Goal: Communication & Community: Answer question/provide support

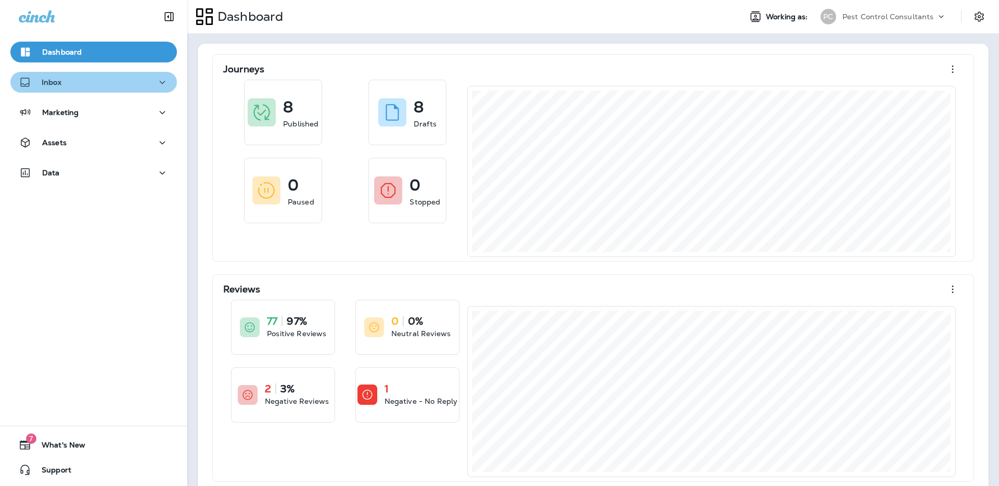
click at [140, 82] on div "Inbox" at bounding box center [94, 82] width 150 height 13
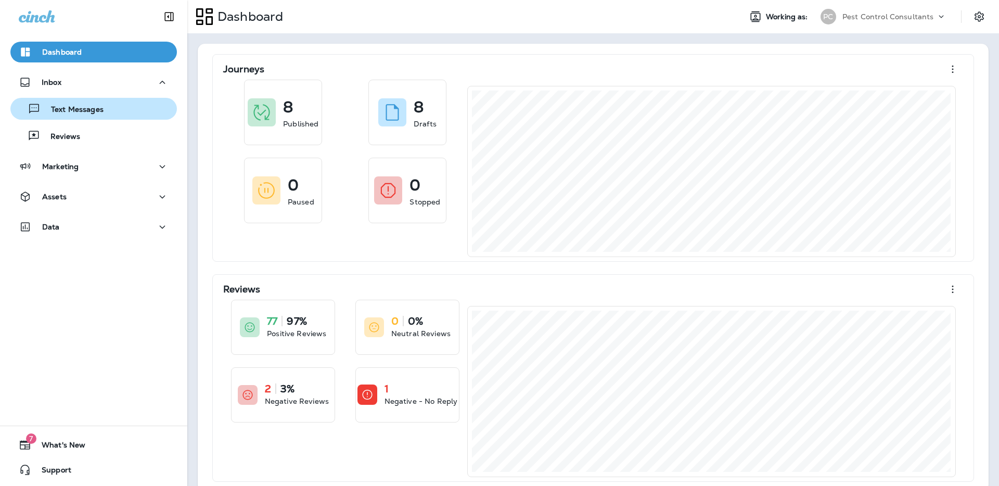
click at [125, 112] on div "Text Messages" at bounding box center [94, 109] width 158 height 16
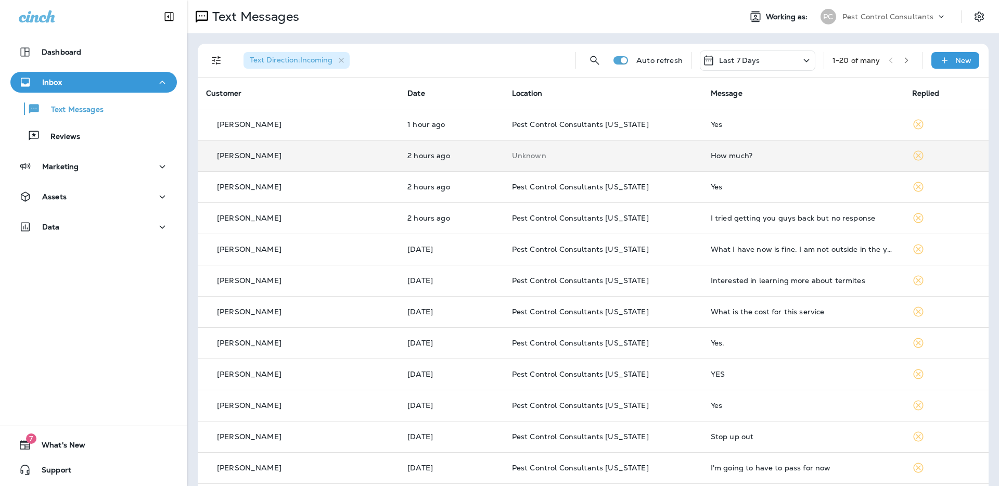
click at [299, 158] on div "[PERSON_NAME]" at bounding box center [298, 155] width 185 height 11
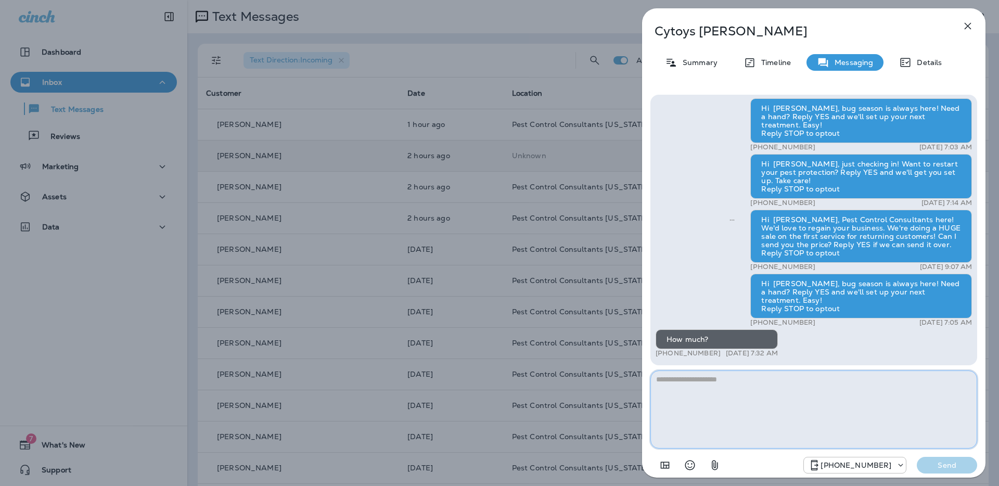
paste textarea "**********"
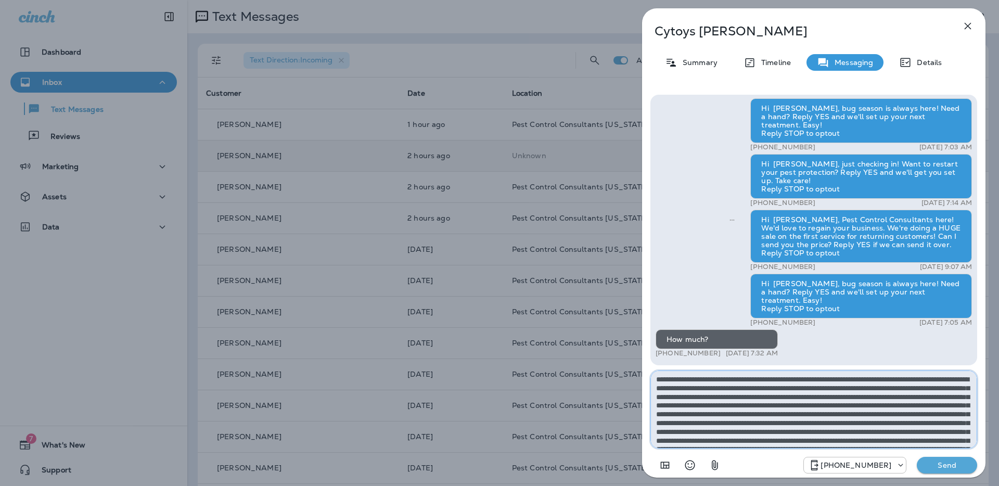
click at [735, 400] on textarea at bounding box center [814, 410] width 327 height 78
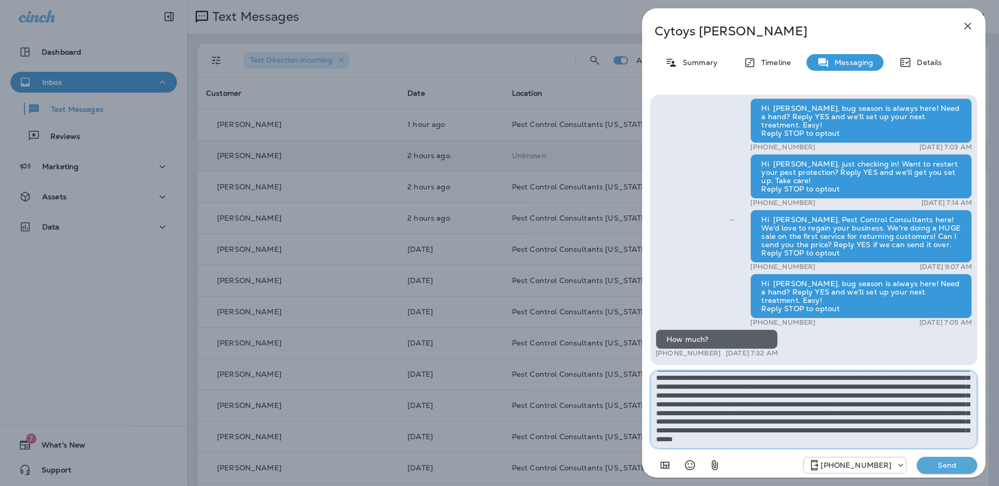
scroll to position [54, 0]
type textarea "**********"
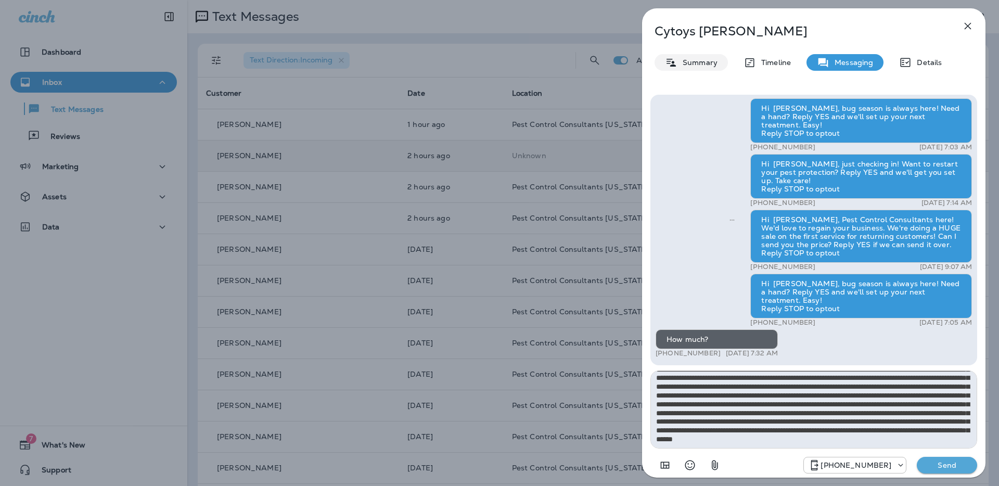
click at [702, 65] on p "Summary" at bounding box center [698, 62] width 40 height 8
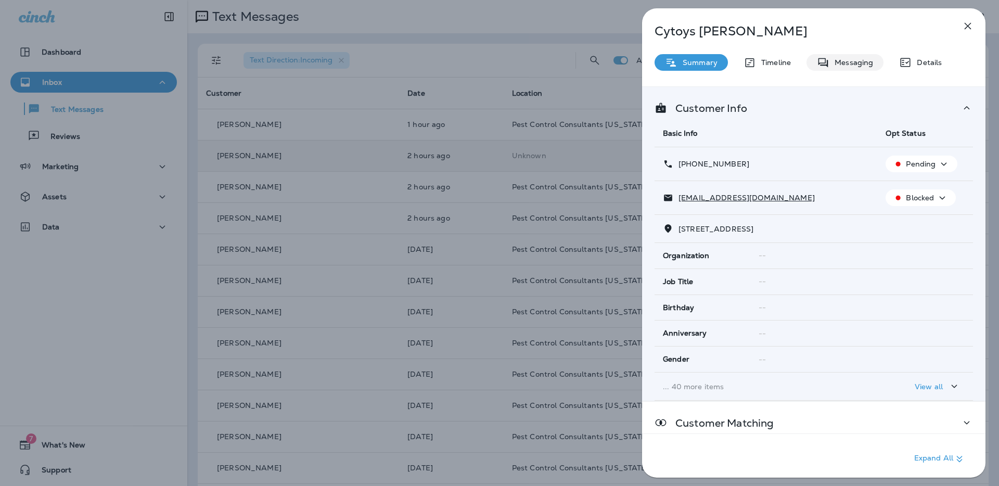
click at [847, 64] on p "Messaging" at bounding box center [852, 62] width 44 height 8
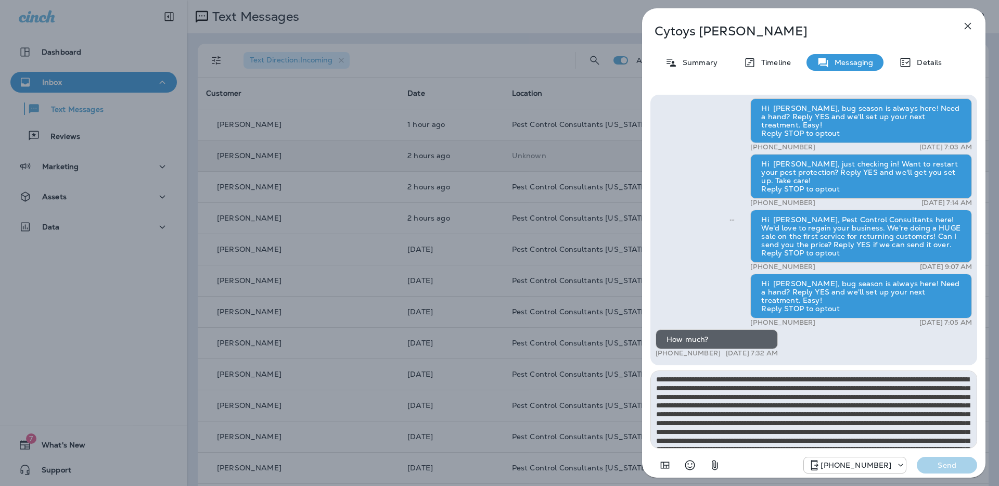
scroll to position [49, 0]
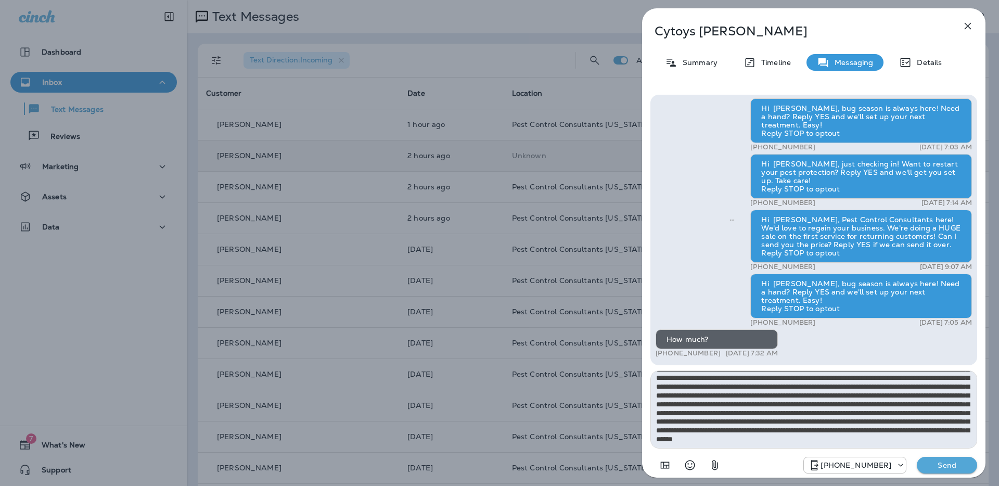
type textarea "**********"
click at [953, 467] on p "Send" at bounding box center [948, 465] width 44 height 9
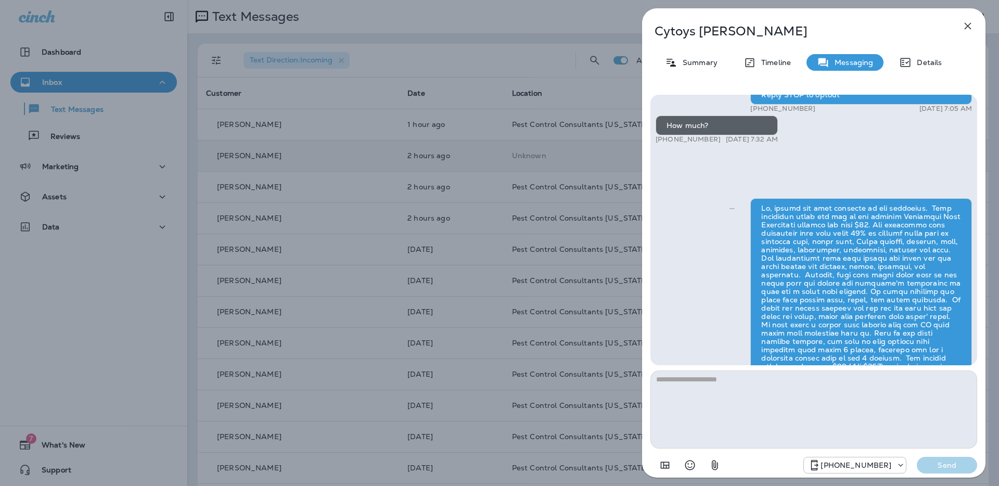
scroll to position [0, 0]
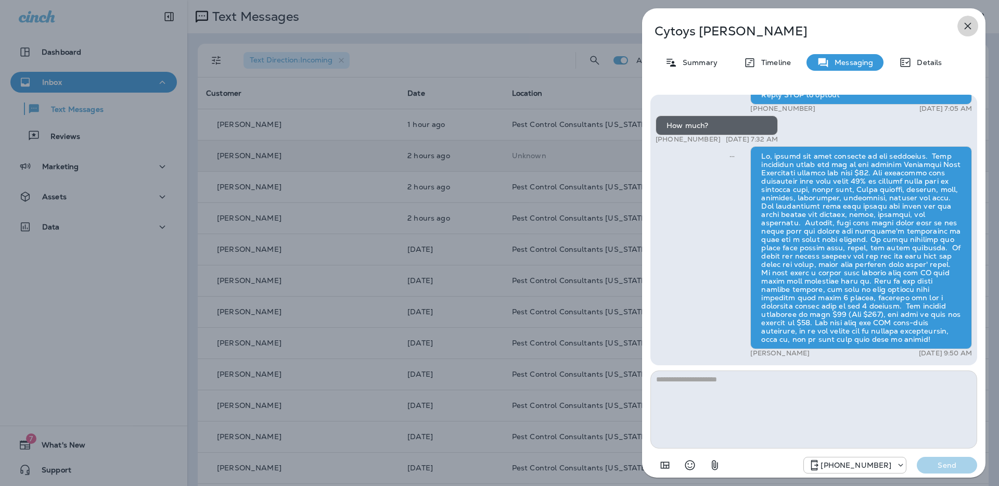
click at [971, 25] on icon "button" at bounding box center [968, 26] width 12 height 12
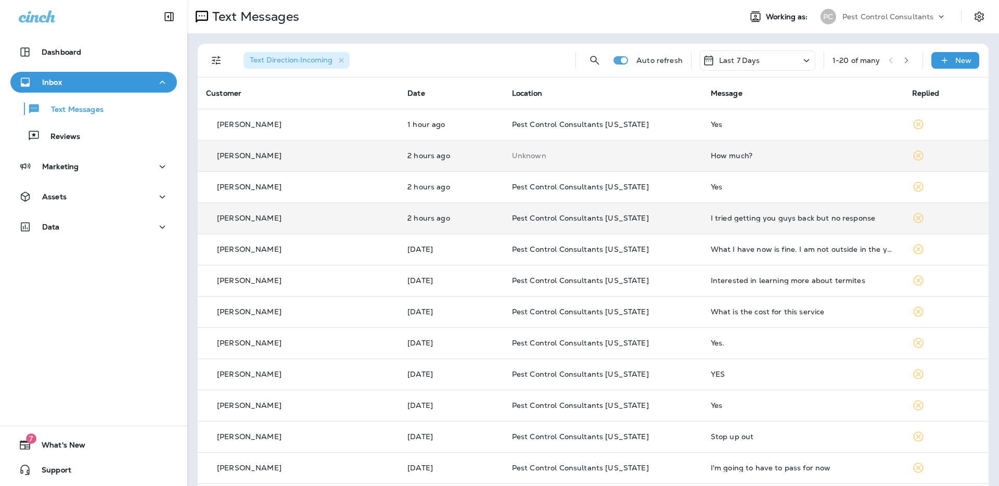
click at [257, 218] on p "[PERSON_NAME]" at bounding box center [249, 218] width 65 height 8
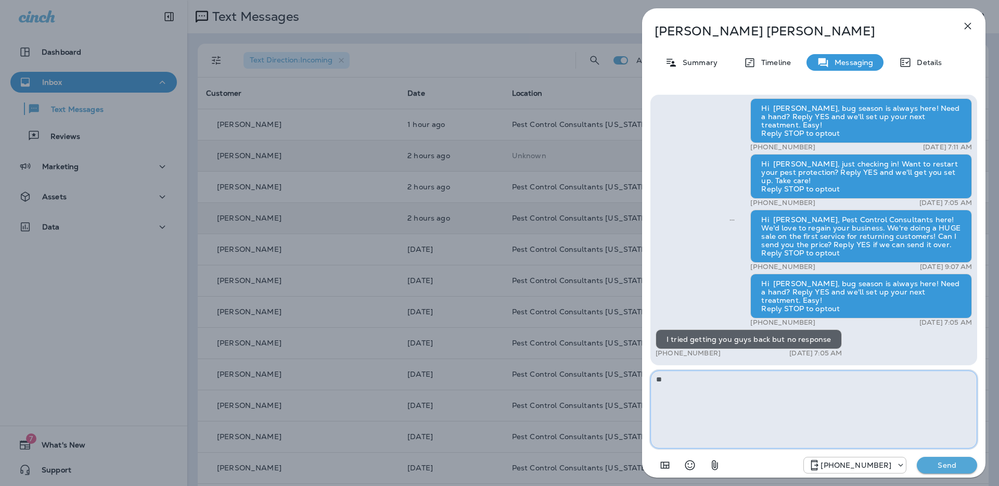
type textarea "*"
paste textarea "**********"
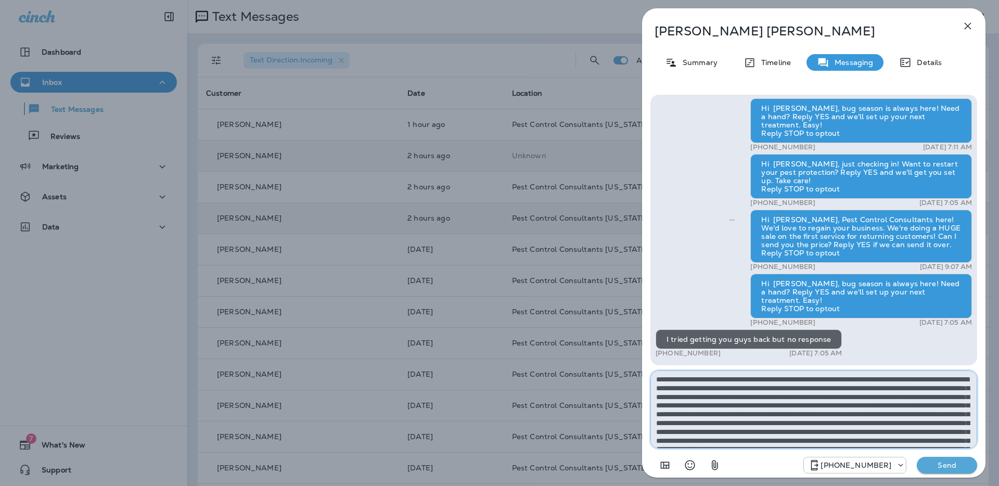
click at [816, 381] on textarea at bounding box center [814, 410] width 327 height 78
drag, startPoint x: 830, startPoint y: 381, endPoint x: 818, endPoint y: 382, distance: 12.0
click at [818, 382] on textarea at bounding box center [814, 410] width 327 height 78
type textarea "**********"
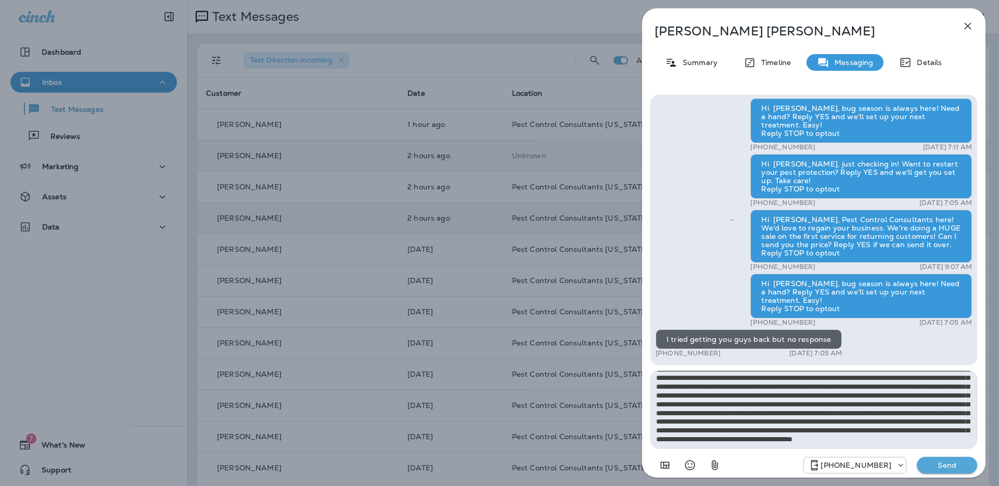
scroll to position [54, 0]
click at [934, 469] on p "Send" at bounding box center [948, 465] width 44 height 9
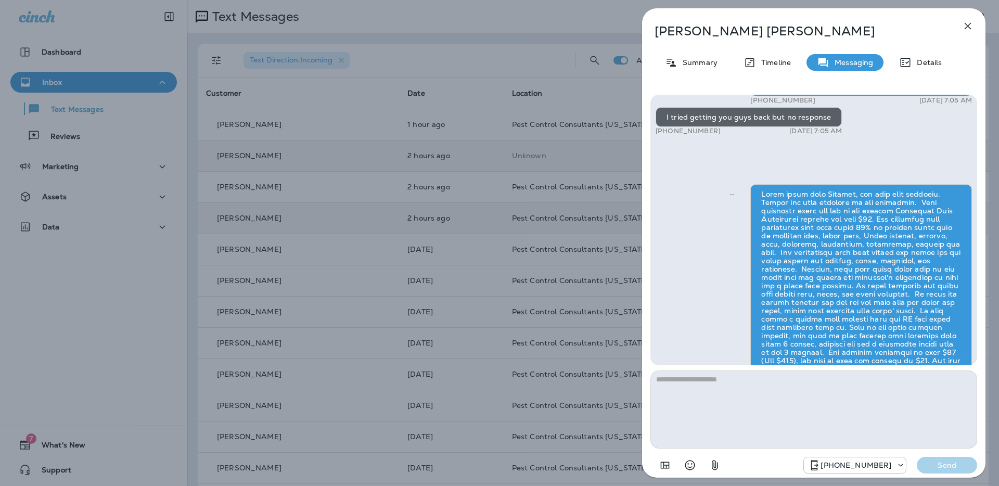
scroll to position [0, 0]
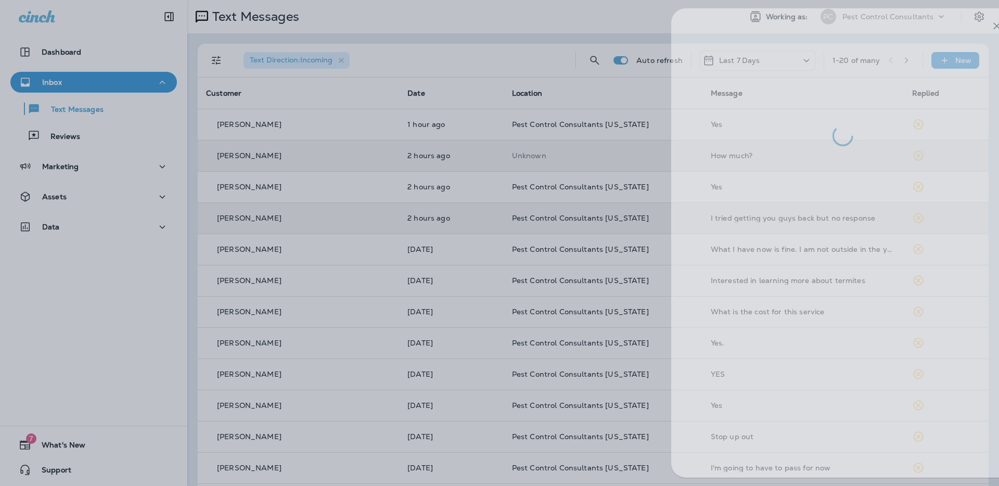
click at [458, 58] on div at bounding box center [528, 243] width 999 height 486
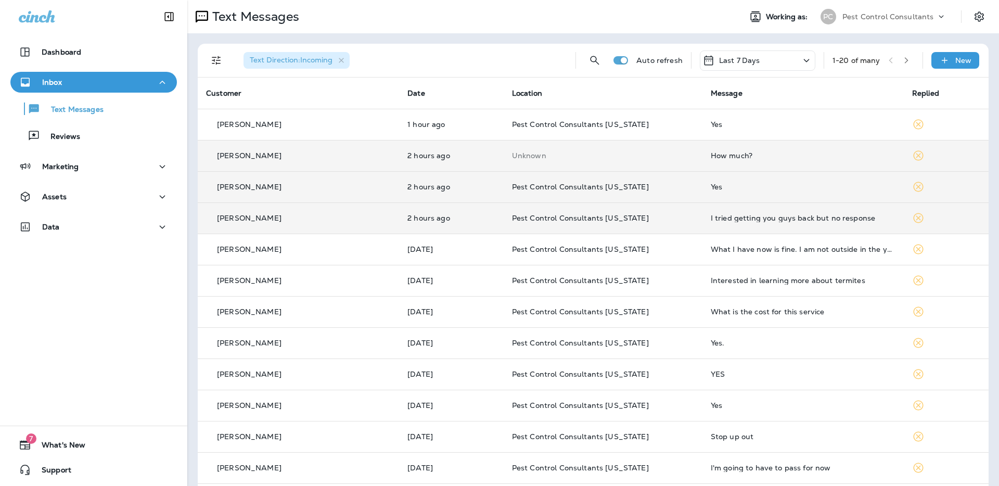
click at [263, 191] on p "[PERSON_NAME]" at bounding box center [249, 187] width 65 height 8
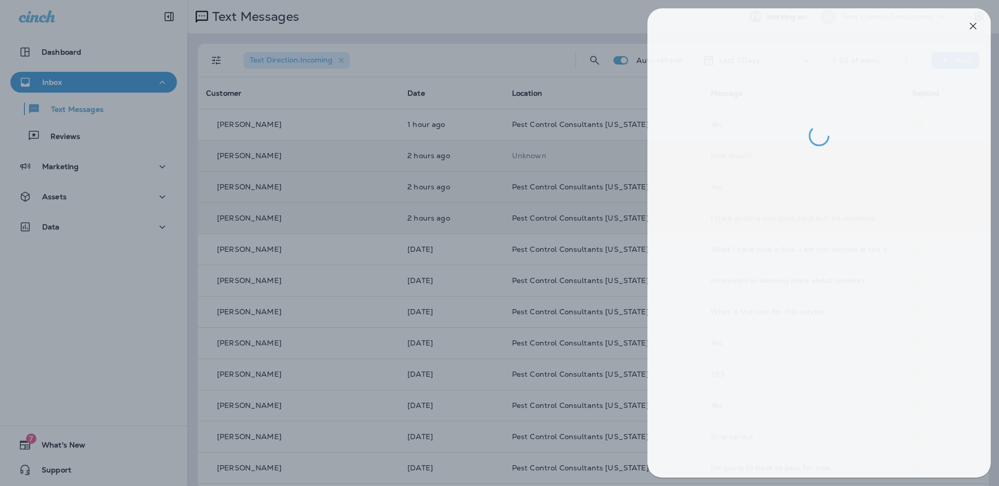
click at [340, 188] on div at bounding box center [504, 243] width 999 height 486
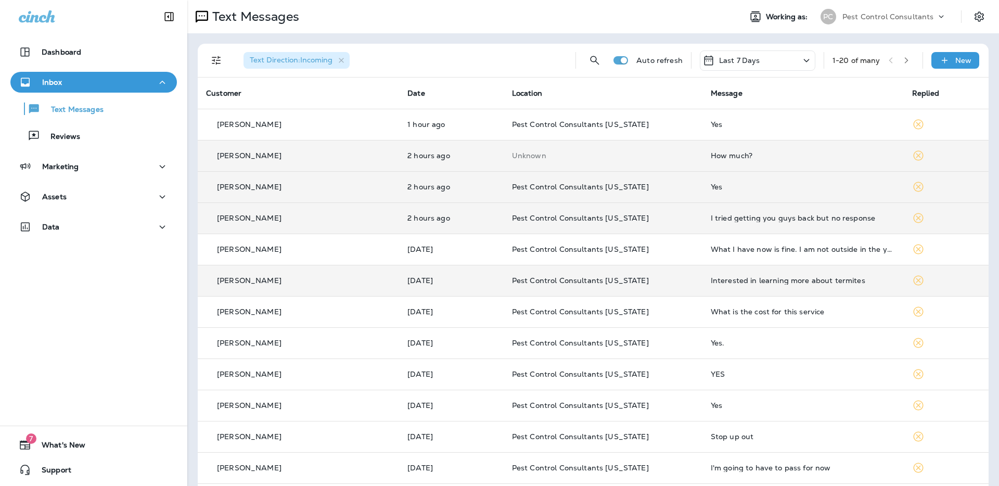
click at [323, 277] on div "[PERSON_NAME]" at bounding box center [298, 280] width 185 height 11
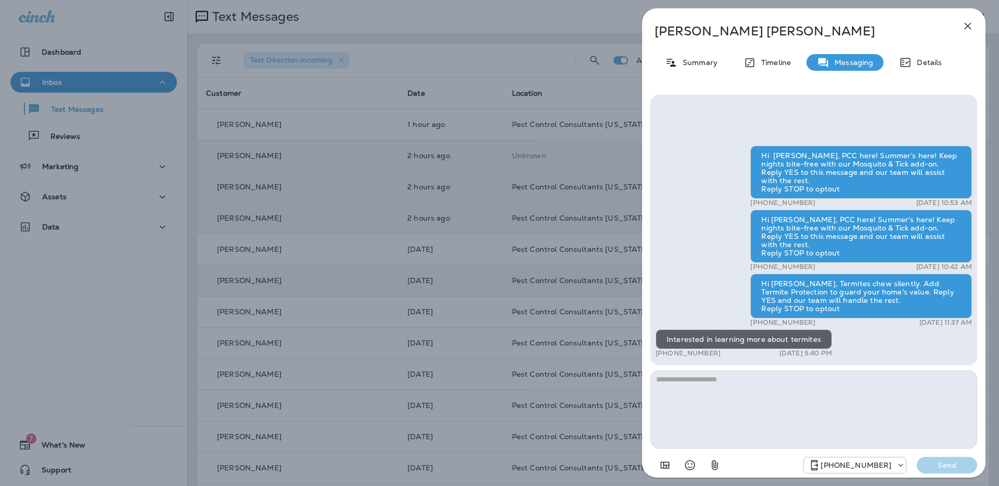
click at [316, 295] on div "[PERSON_NAME] Summary Timeline Messaging Details Hi [PERSON_NAME], PCC here! Su…" at bounding box center [499, 243] width 999 height 486
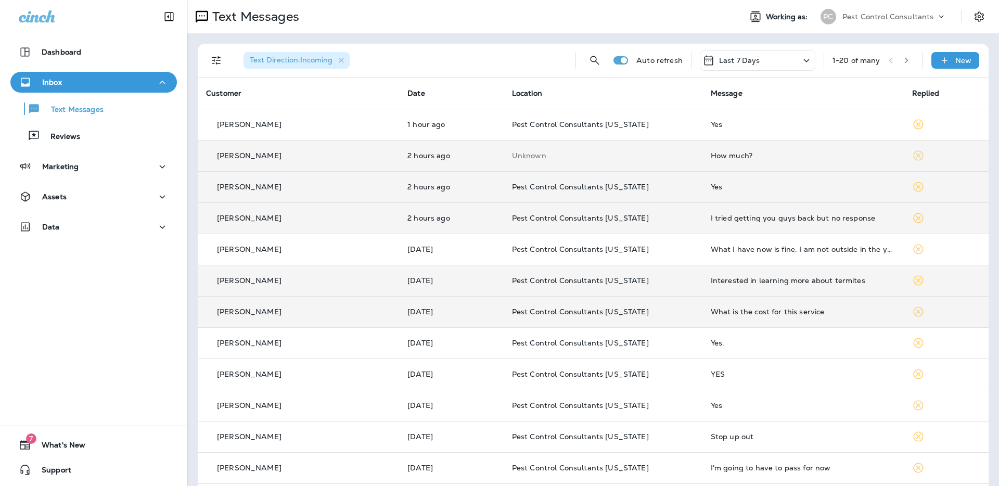
click at [328, 321] on td "[PERSON_NAME]" at bounding box center [298, 311] width 201 height 31
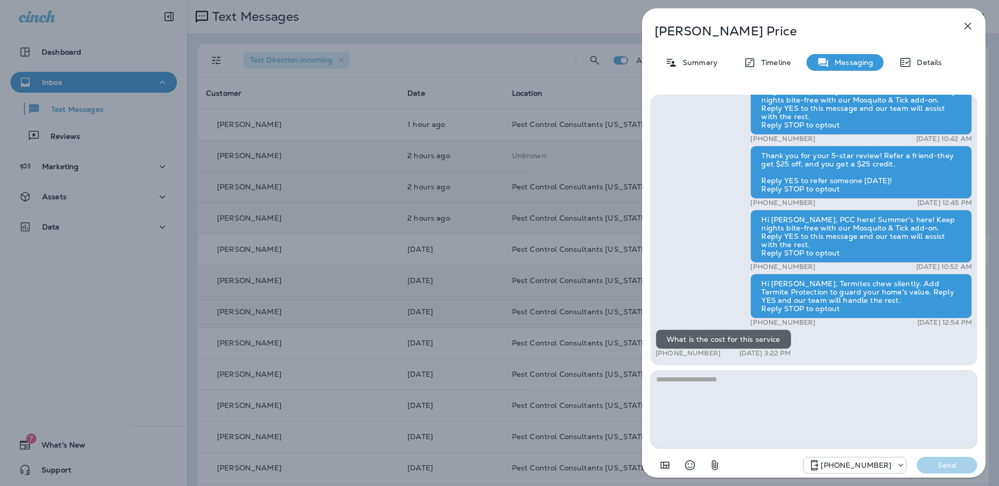
click at [328, 321] on div "[PERSON_NAME] Summary Timeline Messaging Details Hi [PERSON_NAME], PCC here! Su…" at bounding box center [499, 243] width 999 height 486
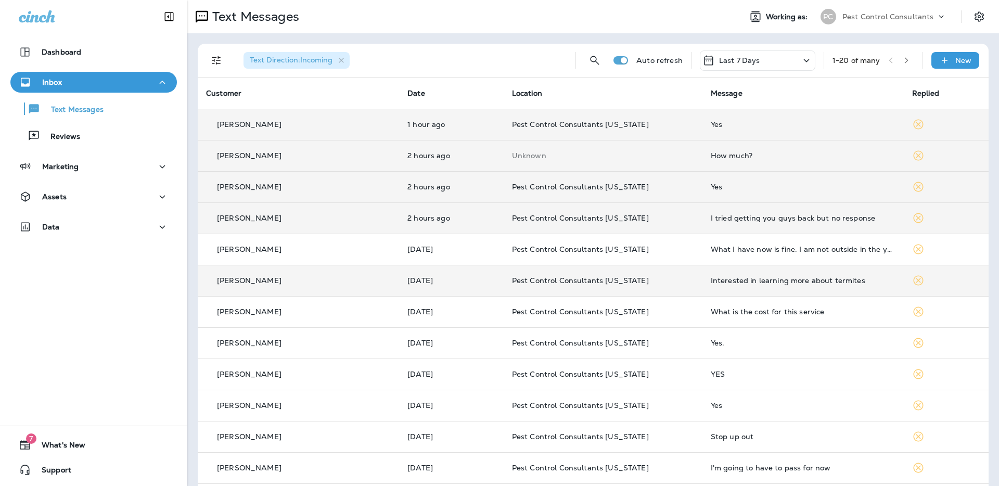
click at [249, 129] on div "[PERSON_NAME]" at bounding box center [298, 124] width 185 height 11
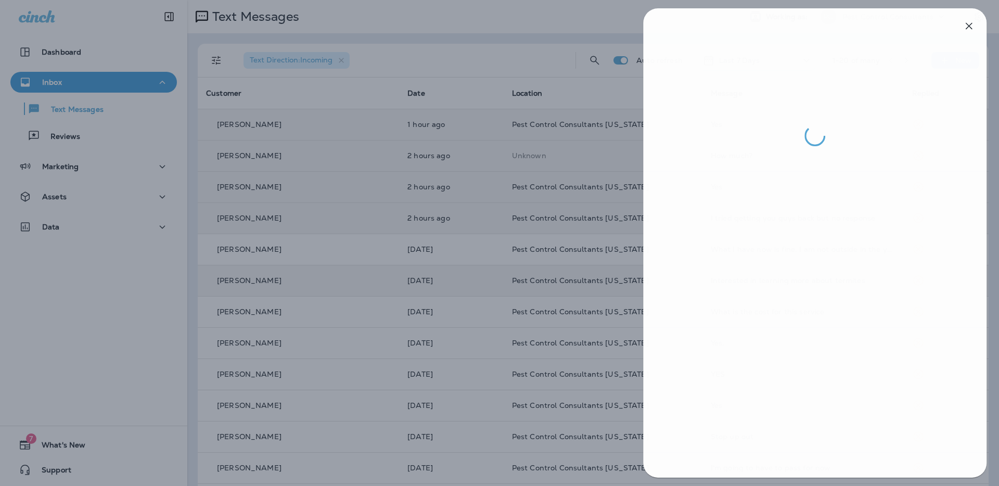
click at [449, 198] on div at bounding box center [500, 243] width 999 height 486
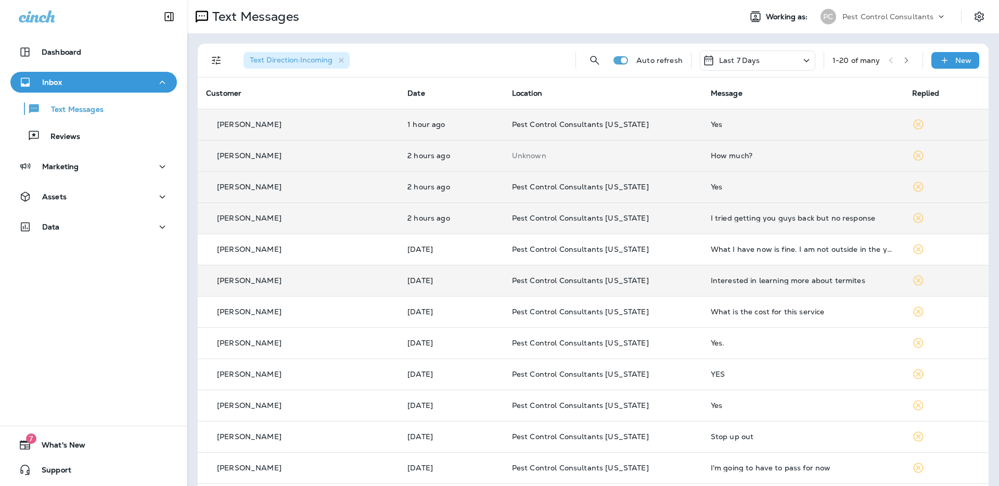
click at [258, 188] on p "[PERSON_NAME]" at bounding box center [249, 187] width 65 height 8
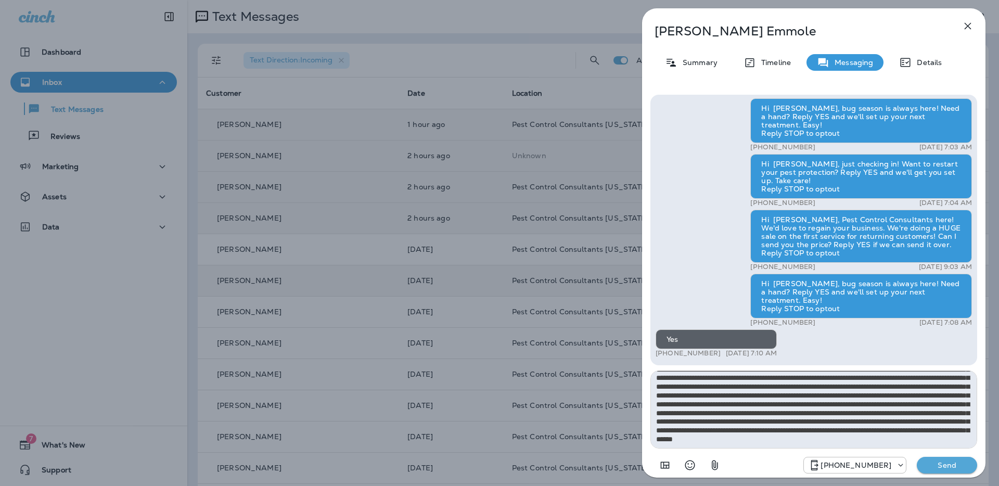
scroll to position [54, 0]
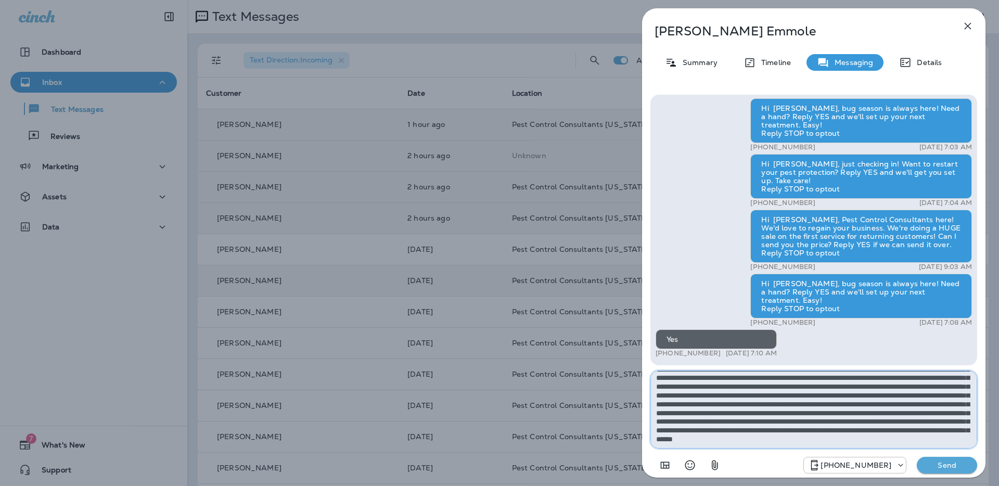
type textarea "**********"
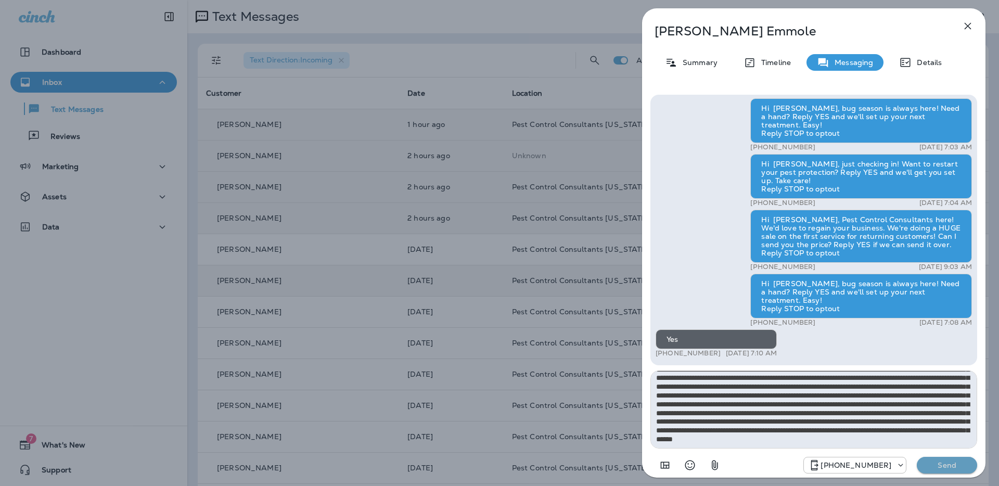
click at [947, 467] on p "Send" at bounding box center [948, 465] width 44 height 9
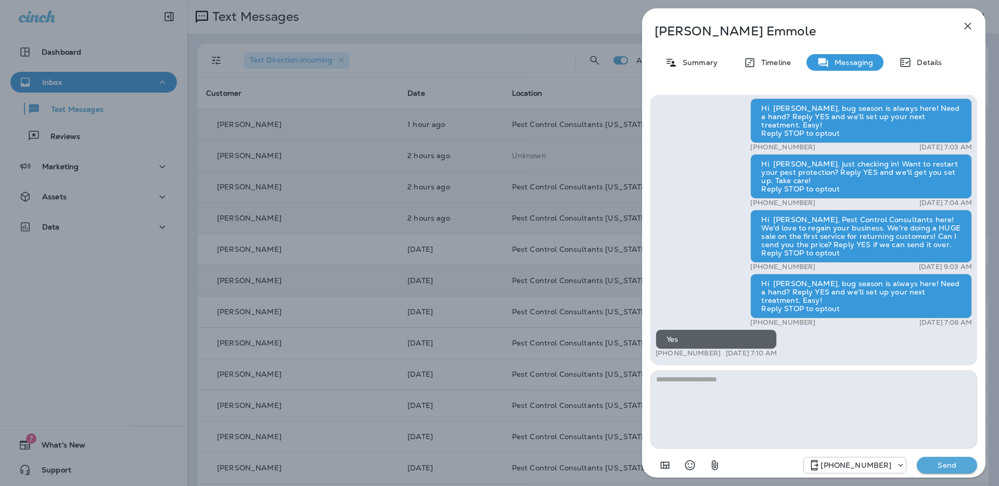
scroll to position [0, 0]
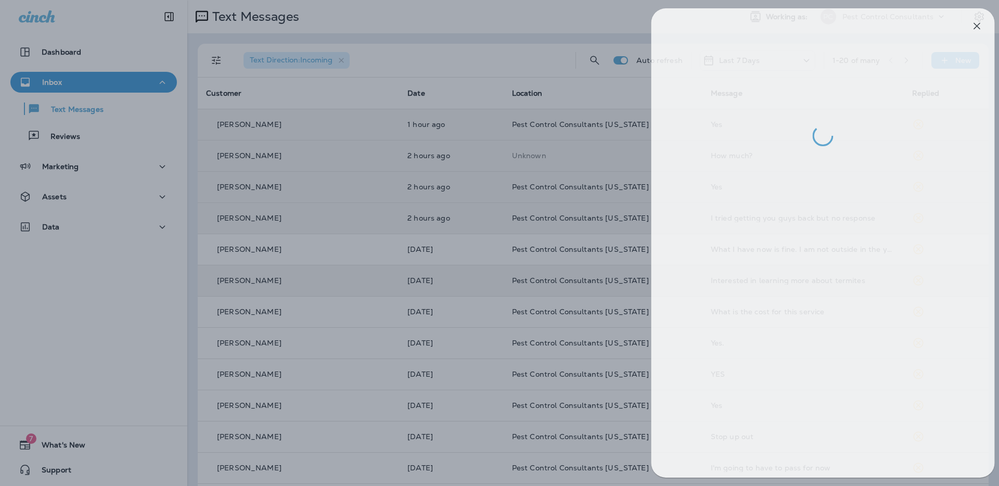
click at [538, 60] on div at bounding box center [508, 243] width 999 height 486
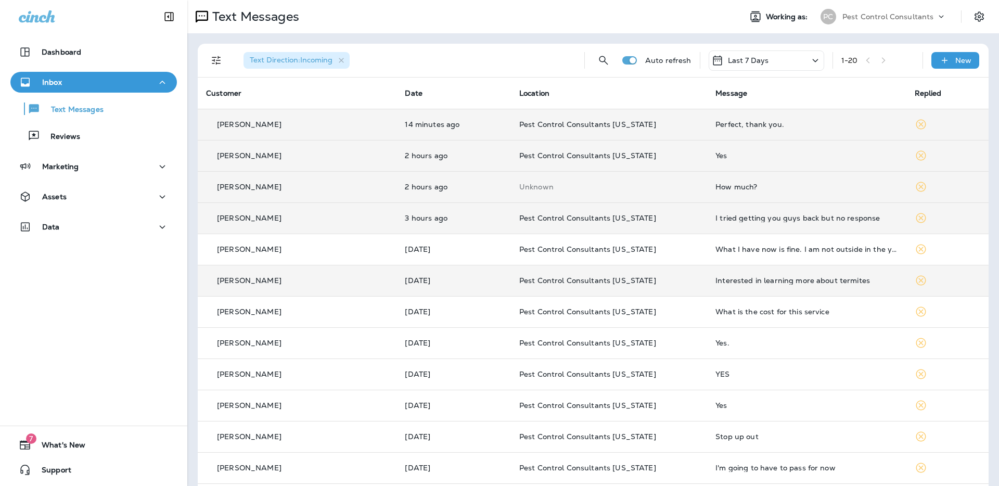
click at [308, 154] on div "[PERSON_NAME]" at bounding box center [297, 155] width 182 height 11
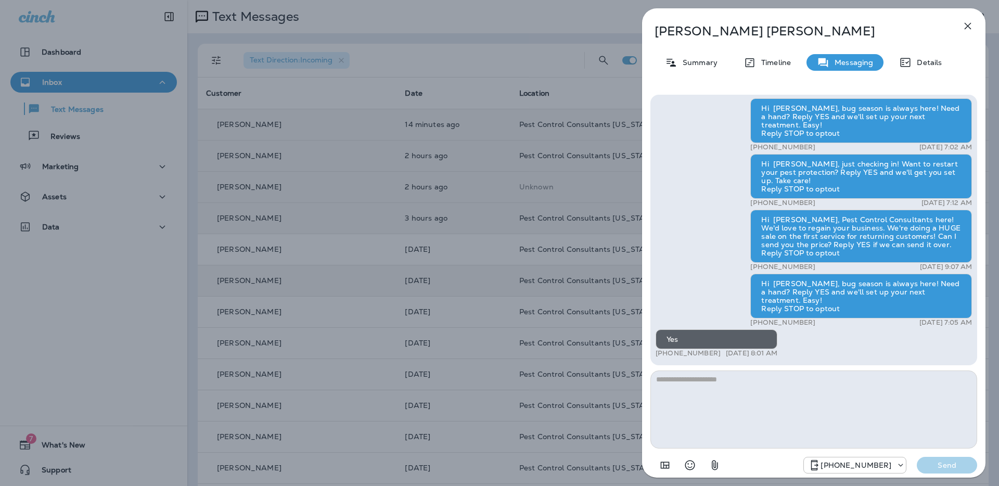
click at [786, 32] on p "[PERSON_NAME]" at bounding box center [797, 31] width 284 height 15
click at [969, 27] on icon "button" at bounding box center [968, 26] width 7 height 7
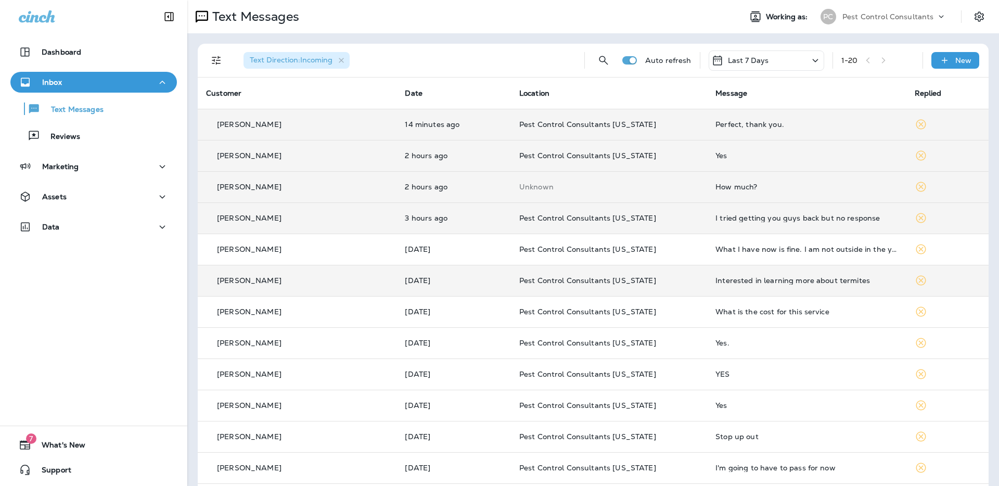
click at [534, 128] on span "Pest Control Consultants [US_STATE]" at bounding box center [588, 124] width 137 height 9
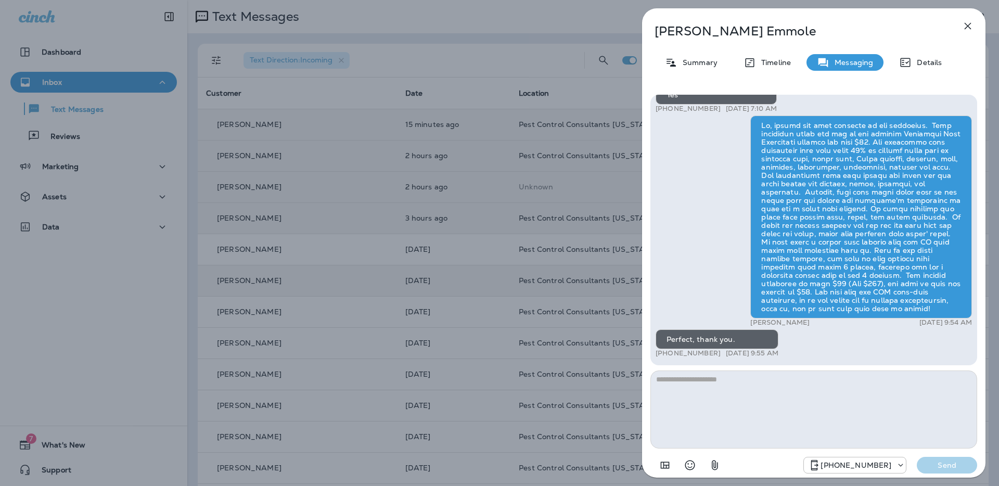
click at [714, 387] on textarea at bounding box center [814, 410] width 327 height 78
type textarea "**********"
click at [939, 465] on p "Send" at bounding box center [948, 465] width 44 height 9
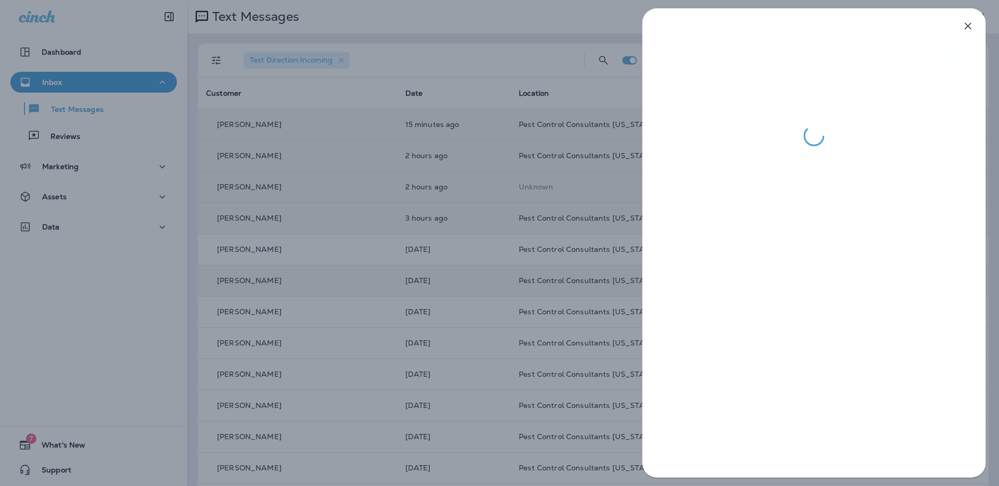
click at [512, 57] on div at bounding box center [499, 243] width 999 height 486
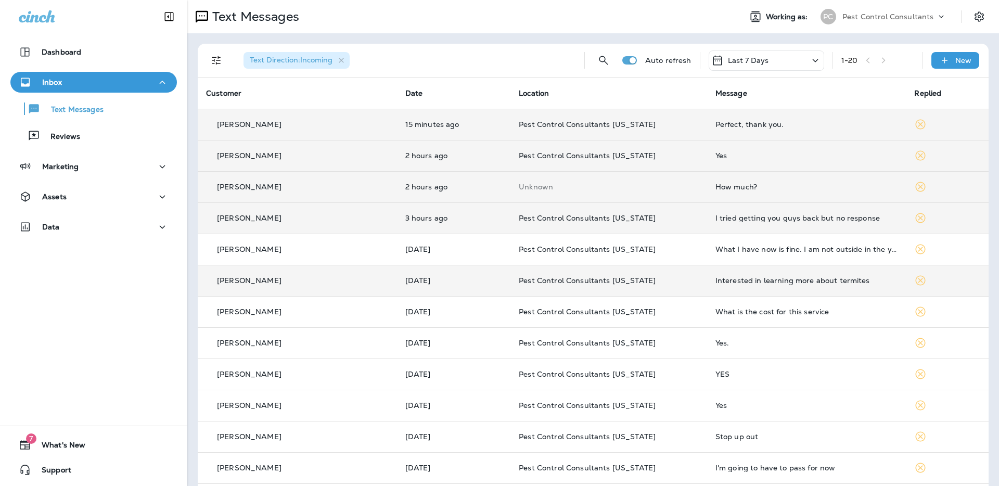
click at [299, 192] on div "[PERSON_NAME]" at bounding box center [297, 187] width 183 height 11
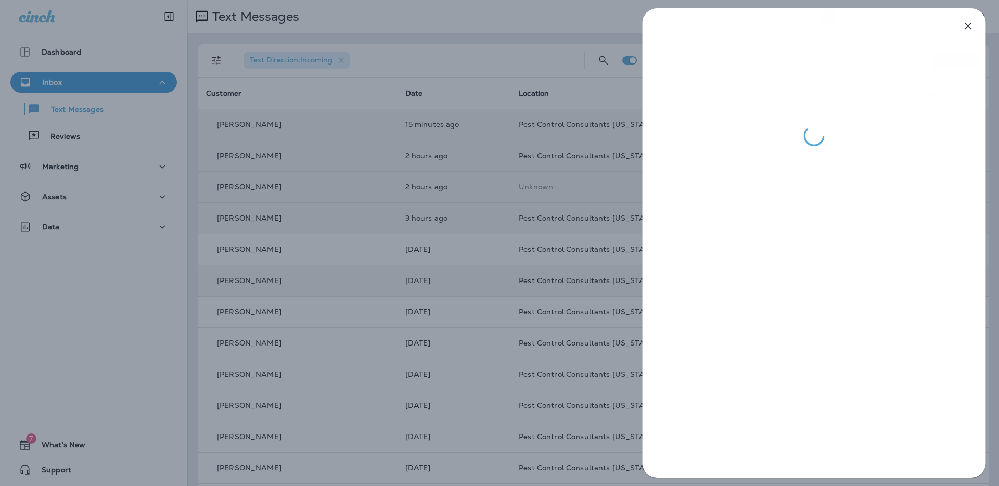
click at [399, 46] on div at bounding box center [499, 243] width 999 height 486
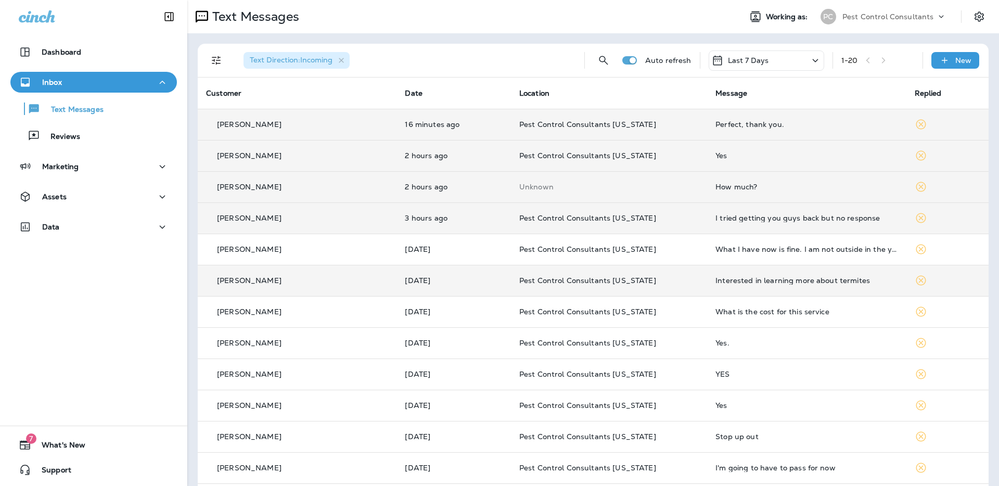
click at [254, 285] on div "[PERSON_NAME]" at bounding box center [297, 280] width 182 height 11
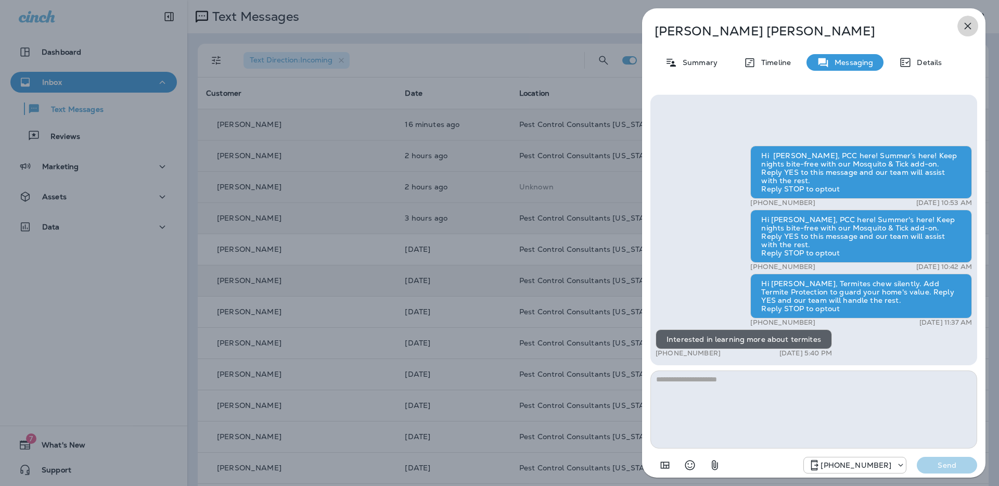
click at [967, 30] on icon "button" at bounding box center [968, 26] width 12 height 12
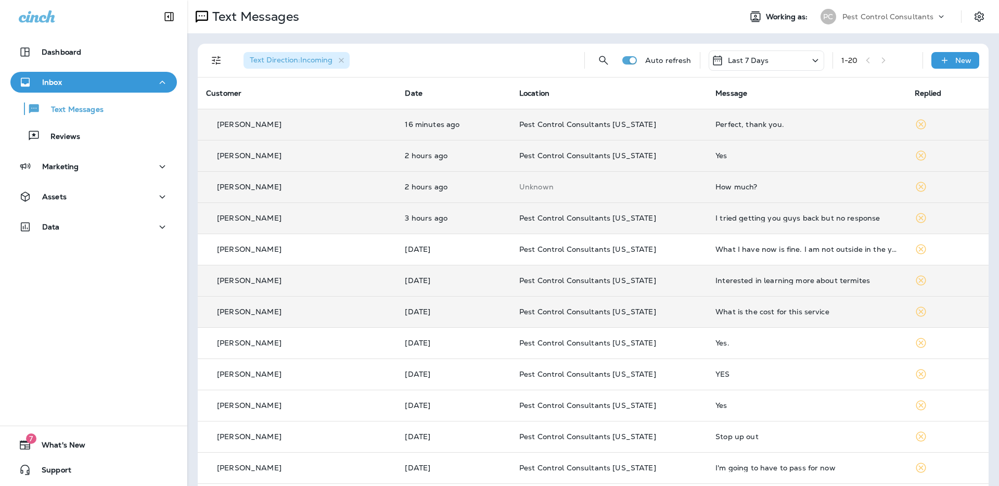
click at [259, 314] on p "[PERSON_NAME]" at bounding box center [249, 312] width 65 height 8
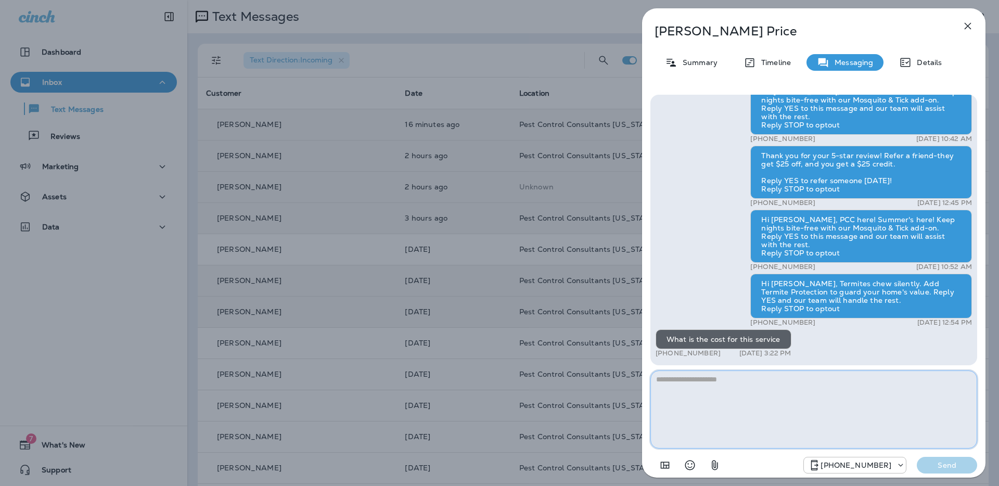
paste textarea "**********"
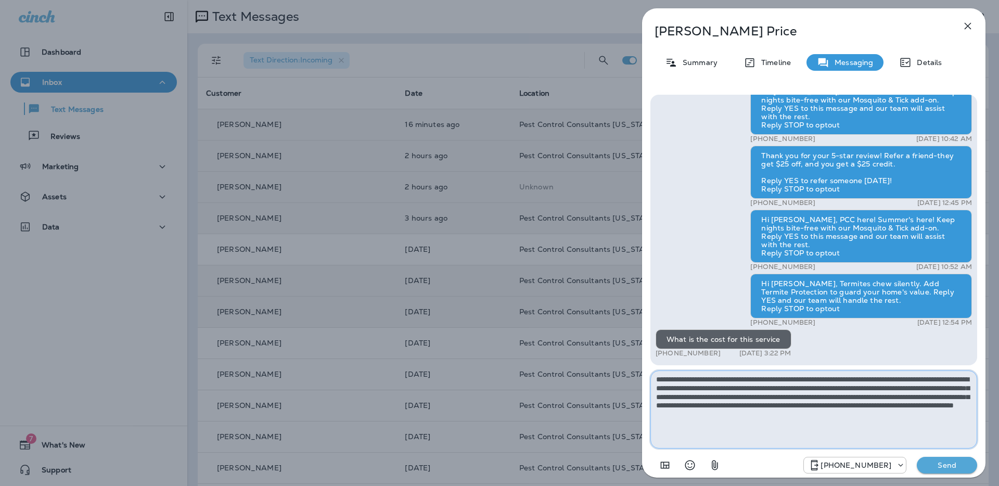
type textarea "**********"
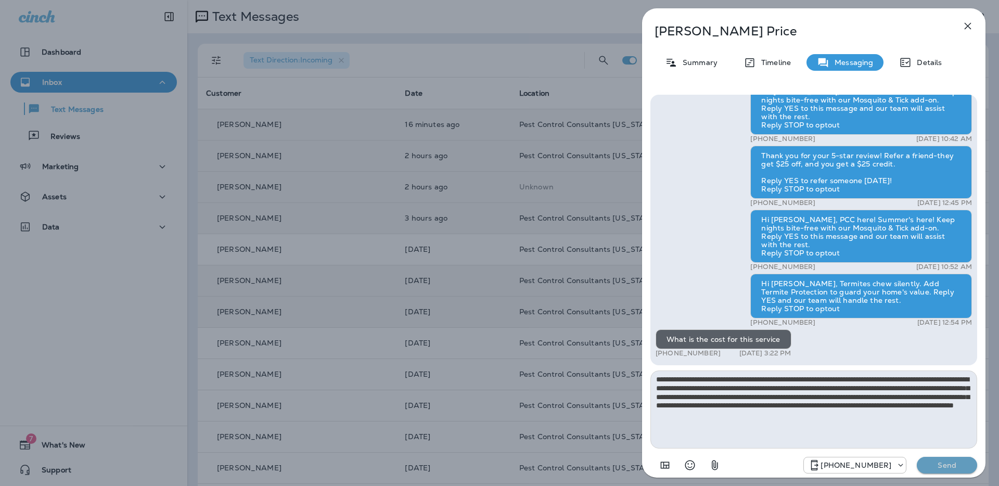
click at [933, 462] on p "Send" at bounding box center [948, 465] width 44 height 9
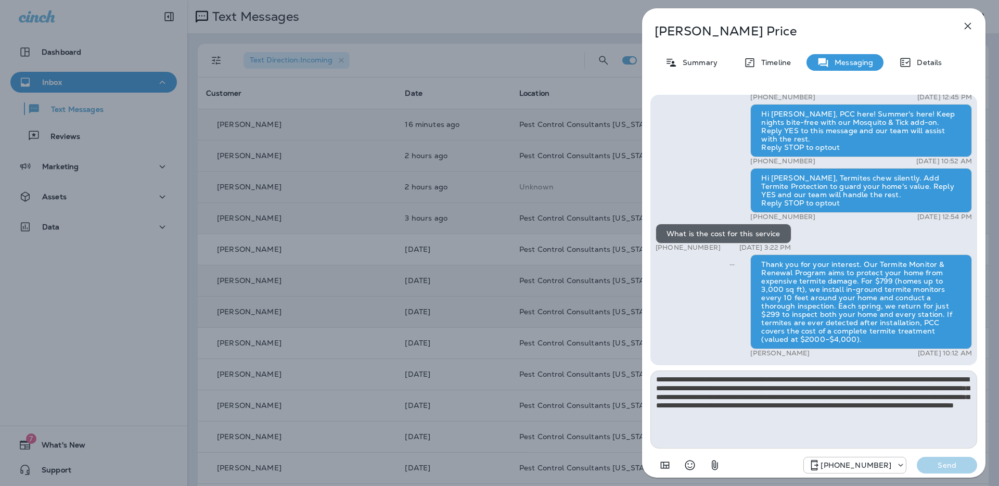
click at [969, 27] on icon "button" at bounding box center [968, 26] width 12 height 12
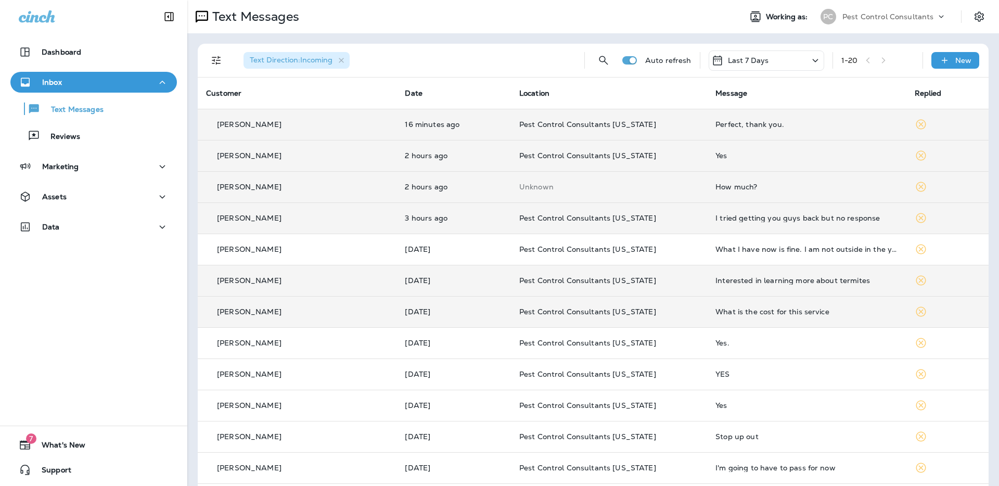
click at [225, 286] on td "[PERSON_NAME]" at bounding box center [297, 280] width 199 height 31
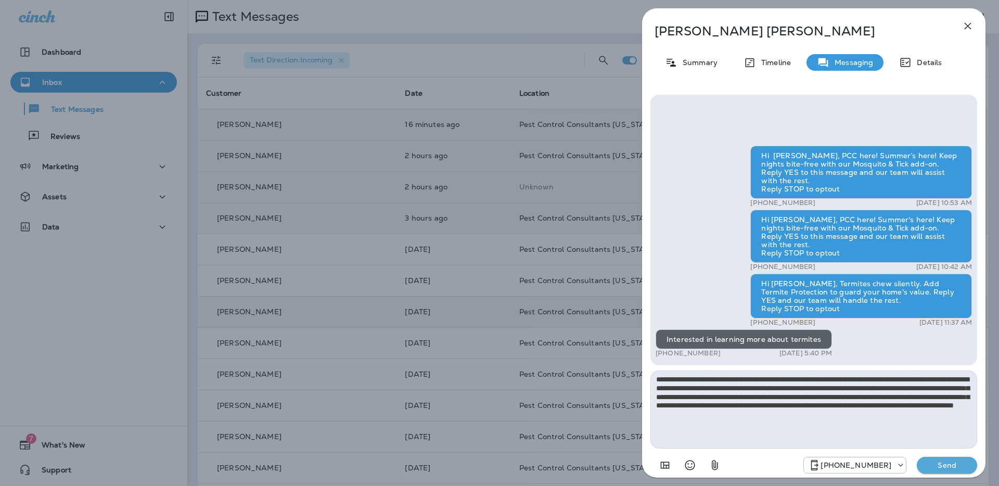
type textarea "**********"
click at [946, 466] on p "Send" at bounding box center [948, 465] width 44 height 9
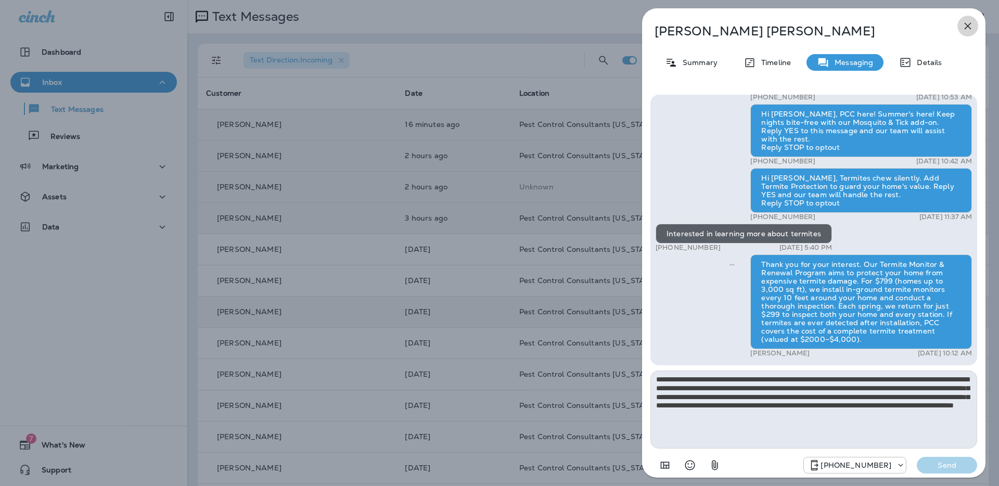
click at [965, 22] on icon "button" at bounding box center [968, 26] width 12 height 12
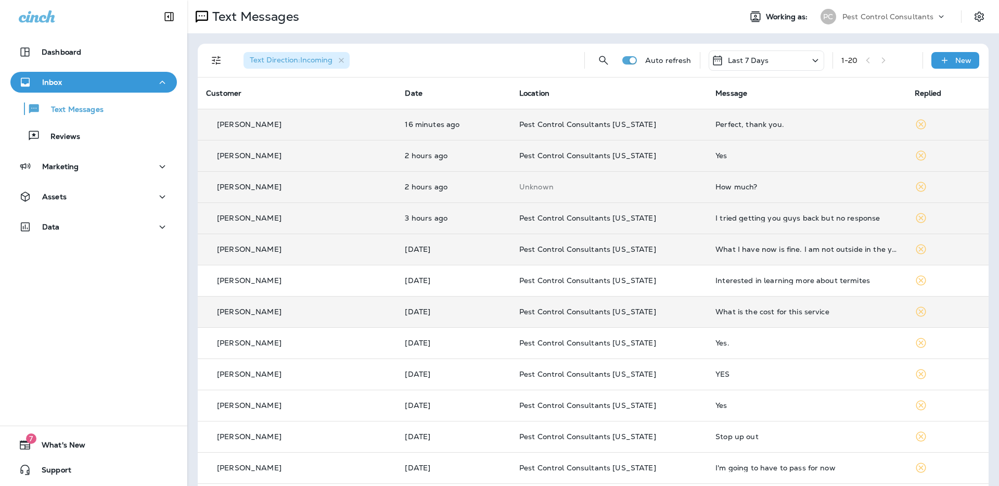
click at [254, 253] on p "[PERSON_NAME]" at bounding box center [249, 249] width 65 height 8
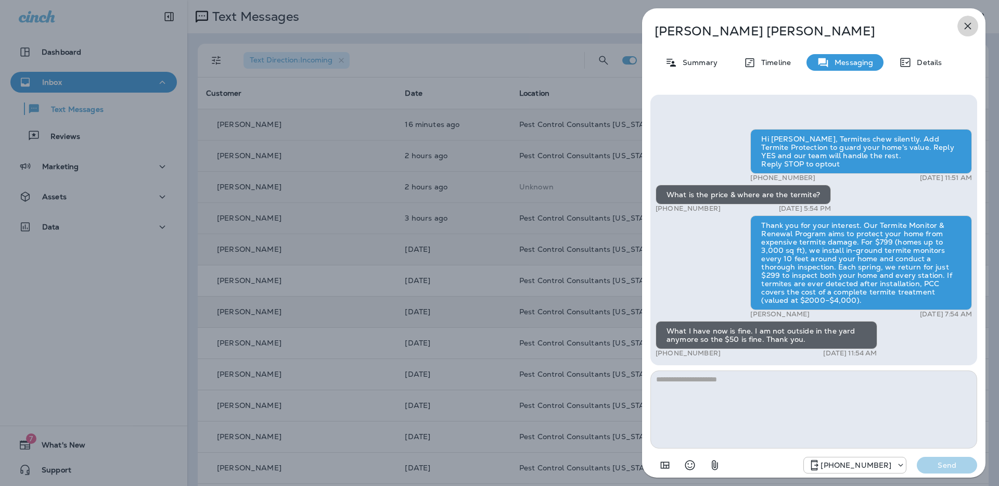
click at [969, 27] on icon "button" at bounding box center [968, 26] width 7 height 7
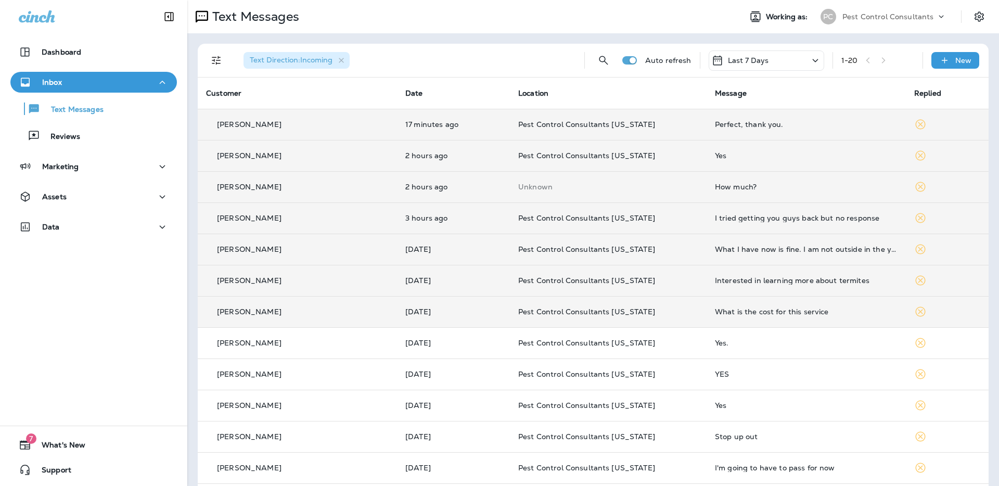
click at [250, 281] on p "[PERSON_NAME]" at bounding box center [249, 280] width 65 height 8
